Goal: Task Accomplishment & Management: Use online tool/utility

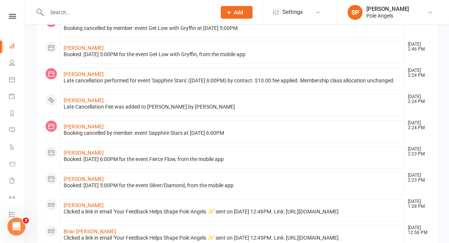
scroll to position [289, 0]
click at [80, 129] on link "[PERSON_NAME]" at bounding box center [84, 126] width 40 height 6
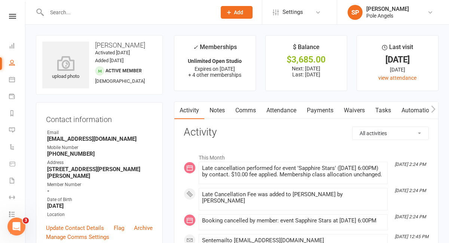
click at [328, 110] on link "Payments" at bounding box center [319, 110] width 37 height 17
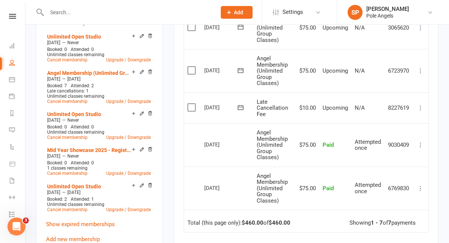
scroll to position [315, 0]
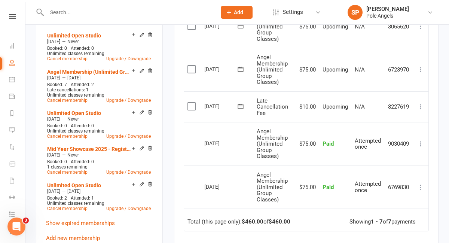
click at [421, 107] on icon at bounding box center [420, 106] width 7 height 7
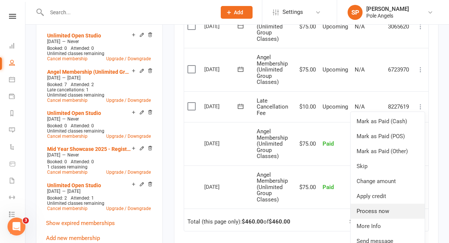
click at [374, 211] on link "Process now" at bounding box center [387, 210] width 74 height 15
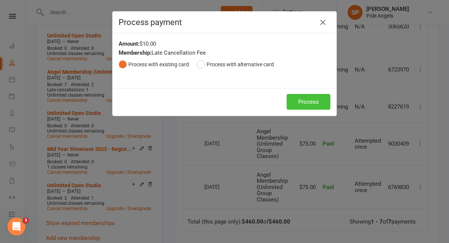
click at [301, 102] on button "Process" at bounding box center [308, 102] width 44 height 16
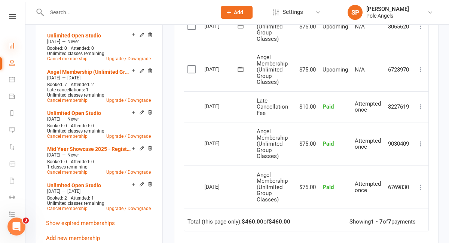
click at [9, 44] on icon at bounding box center [12, 46] width 6 height 6
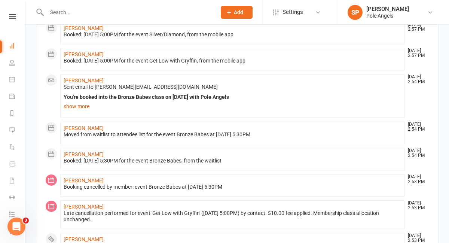
scroll to position [98, 0]
click at [89, 181] on link "[PERSON_NAME]" at bounding box center [84, 180] width 40 height 6
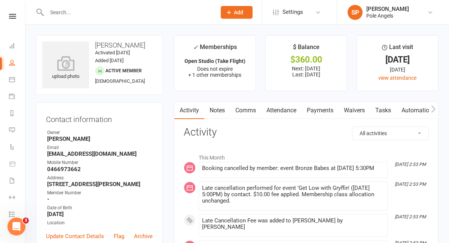
click at [321, 108] on link "Payments" at bounding box center [319, 110] width 37 height 17
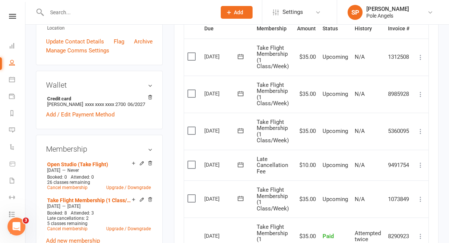
scroll to position [218, 0]
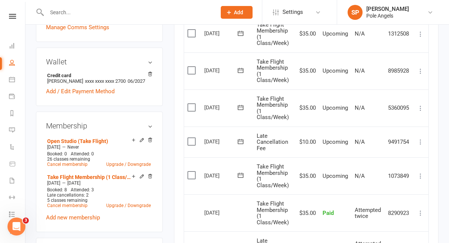
click at [421, 143] on icon at bounding box center [420, 141] width 7 height 7
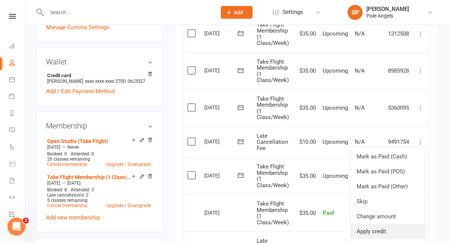
scroll to position [256, 0]
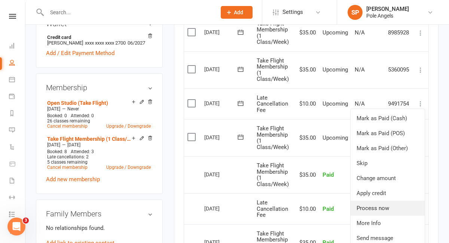
click at [379, 206] on link "Process now" at bounding box center [387, 207] width 74 height 15
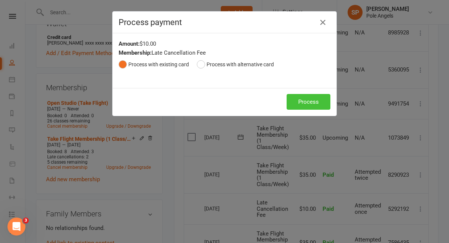
click at [304, 104] on button "Process" at bounding box center [308, 102] width 44 height 16
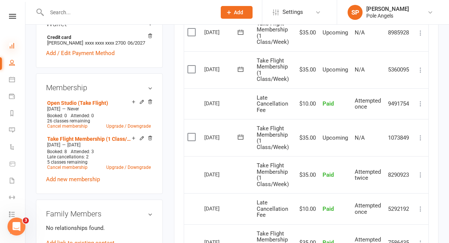
click at [12, 43] on icon at bounding box center [12, 46] width 6 height 6
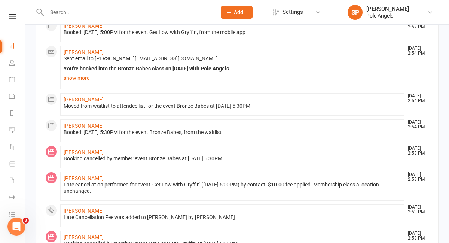
scroll to position [445, 0]
